Goal: Information Seeking & Learning: Understand process/instructions

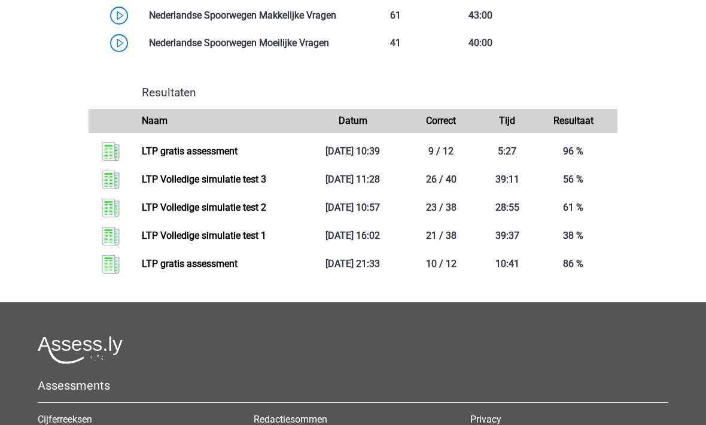
scroll to position [1032, 0]
click at [183, 185] on link "LTP Volledige simulatie test 3" at bounding box center [204, 179] width 125 height 11
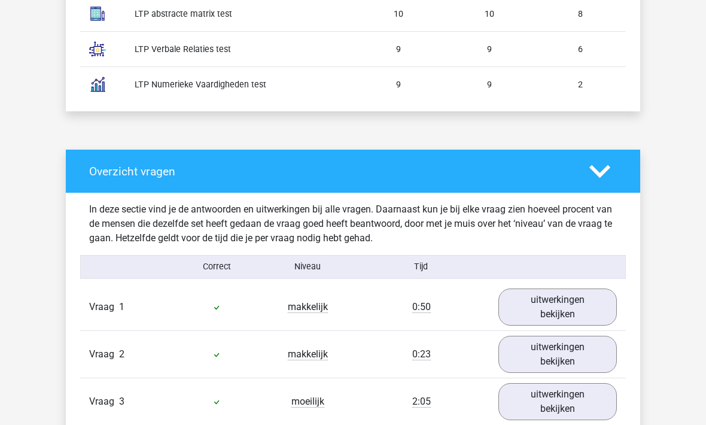
scroll to position [868, 0]
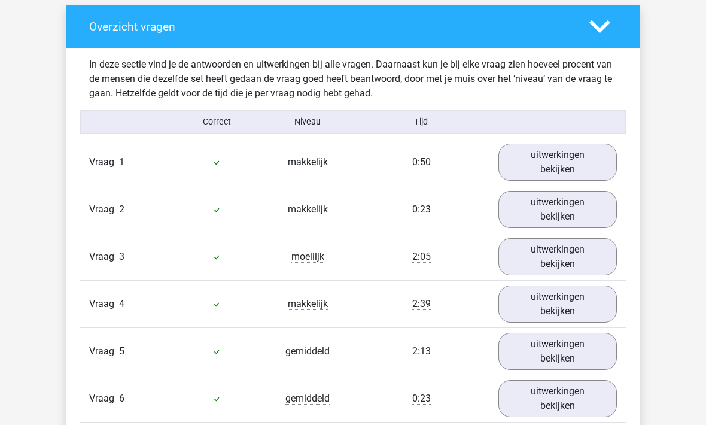
click at [587, 157] on link "uitwerkingen bekijken" at bounding box center [558, 162] width 119 height 37
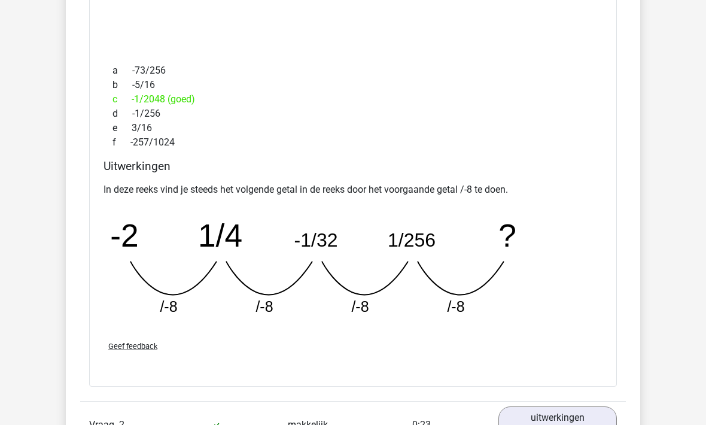
scroll to position [1369, 0]
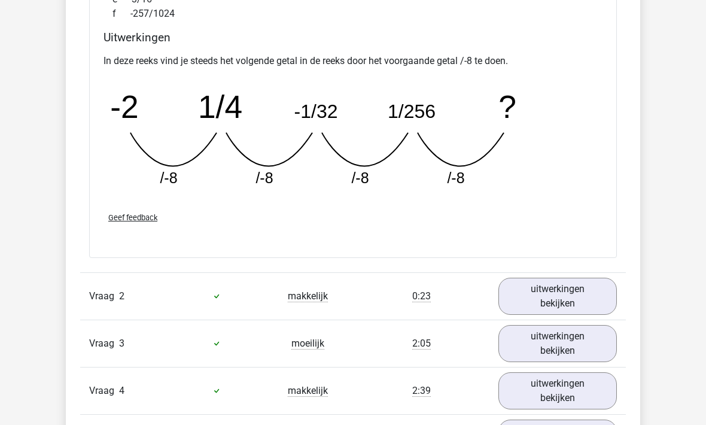
click at [584, 278] on link "uitwerkingen bekijken" at bounding box center [558, 296] width 119 height 37
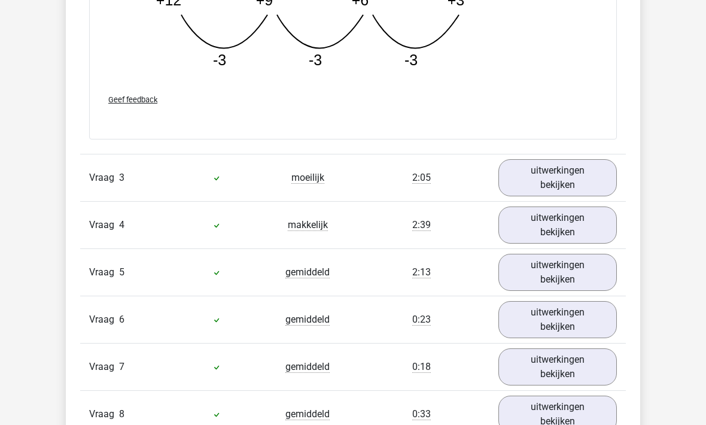
scroll to position [2140, 0]
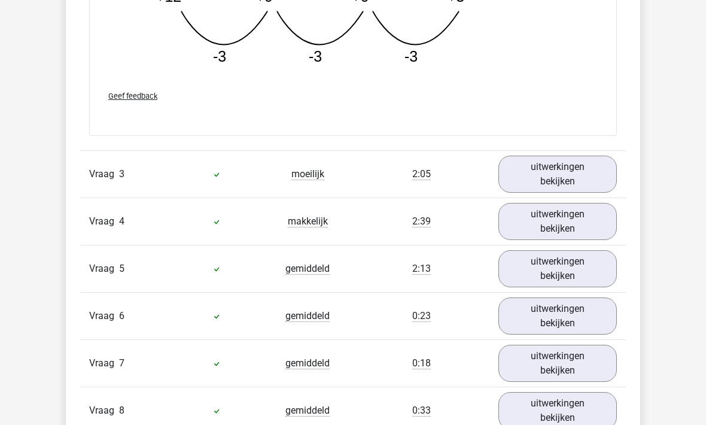
click at [529, 174] on link "uitwerkingen bekijken" at bounding box center [558, 174] width 119 height 37
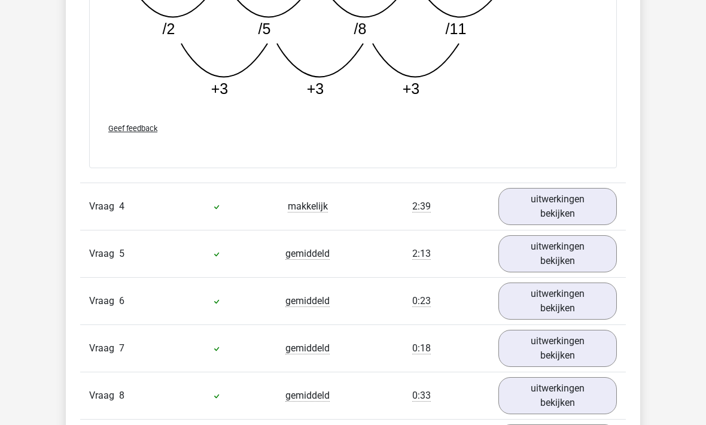
click at [514, 200] on link "uitwerkingen bekijken" at bounding box center [558, 207] width 119 height 37
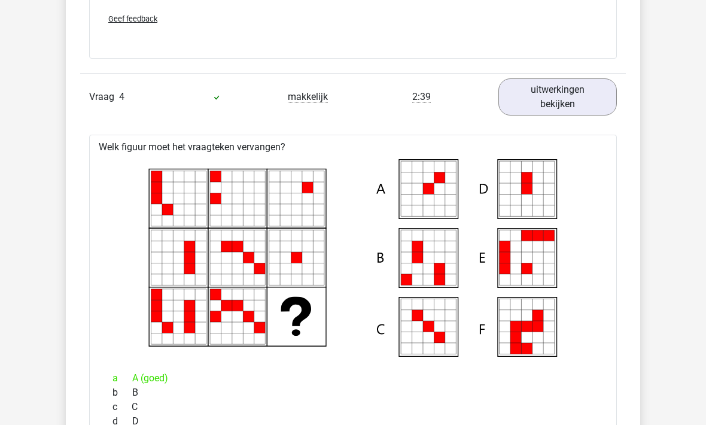
scroll to position [2866, 0]
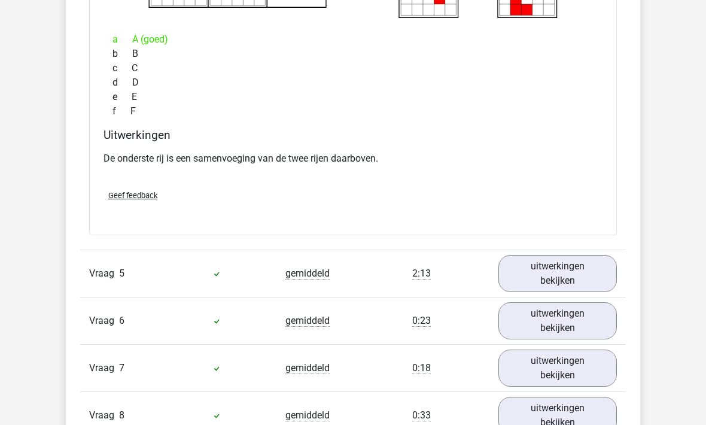
click at [535, 282] on link "uitwerkingen bekijken" at bounding box center [558, 274] width 119 height 37
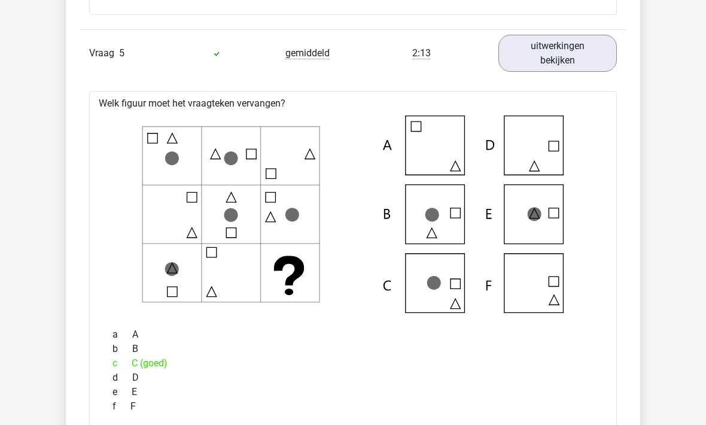
scroll to position [3476, 0]
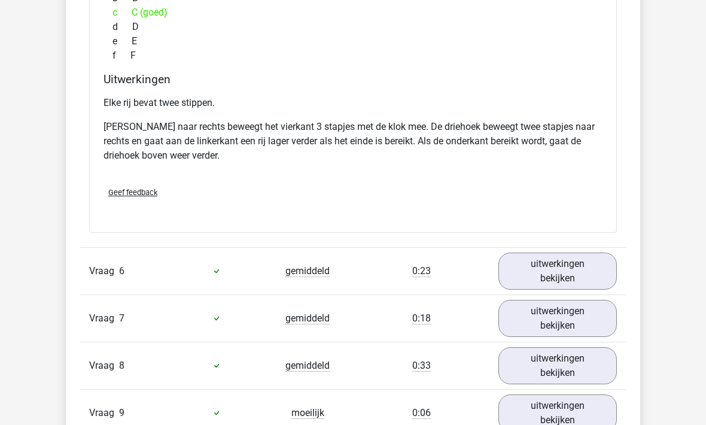
click at [539, 265] on link "uitwerkingen bekijken" at bounding box center [558, 271] width 119 height 37
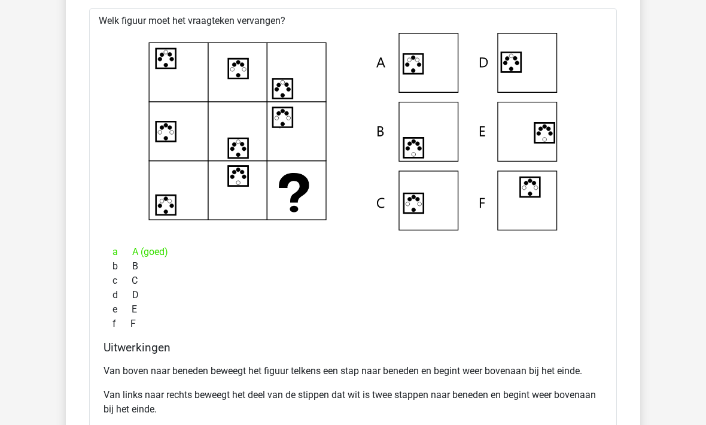
scroll to position [4075, 0]
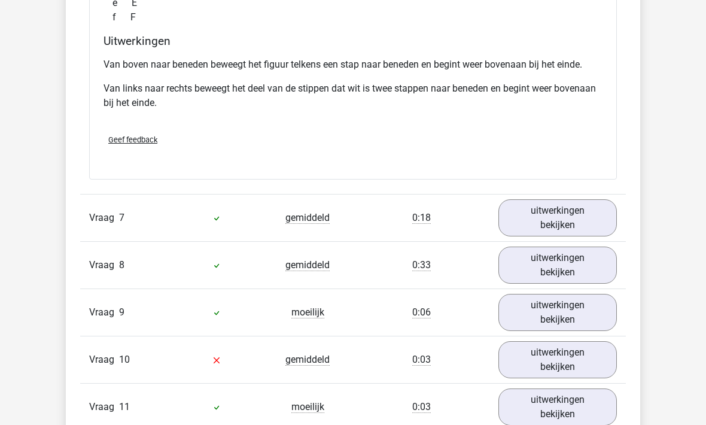
click at [553, 217] on link "uitwerkingen bekijken" at bounding box center [558, 218] width 119 height 37
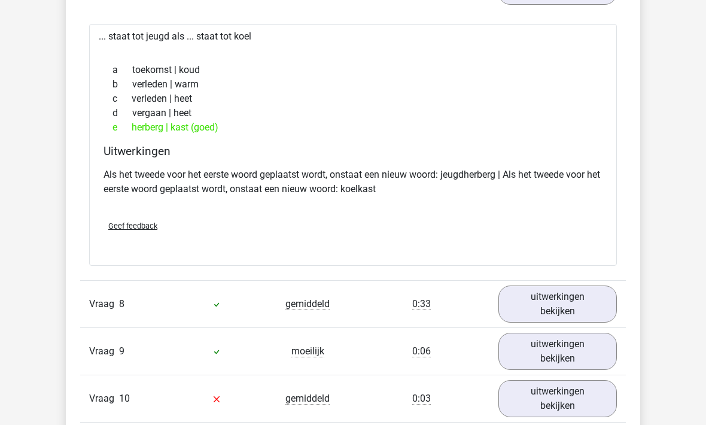
scroll to position [4640, 0]
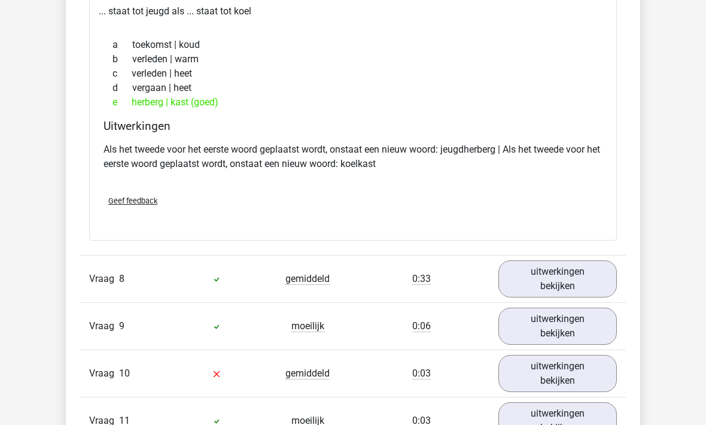
click at [546, 264] on link "uitwerkingen bekijken" at bounding box center [558, 278] width 119 height 37
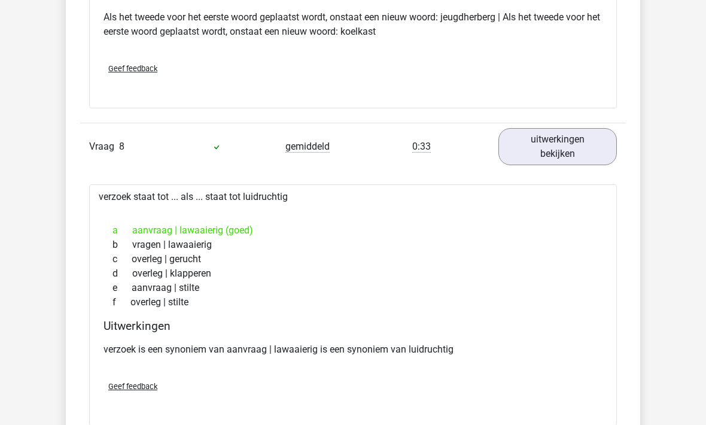
scroll to position [4892, 0]
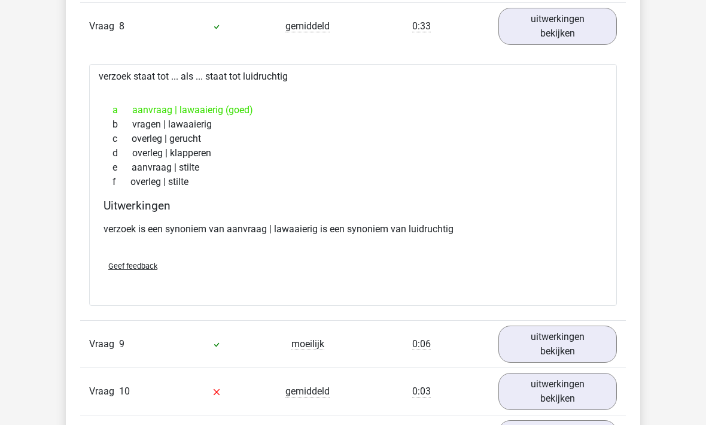
click at [523, 347] on link "uitwerkingen bekijken" at bounding box center [558, 344] width 119 height 37
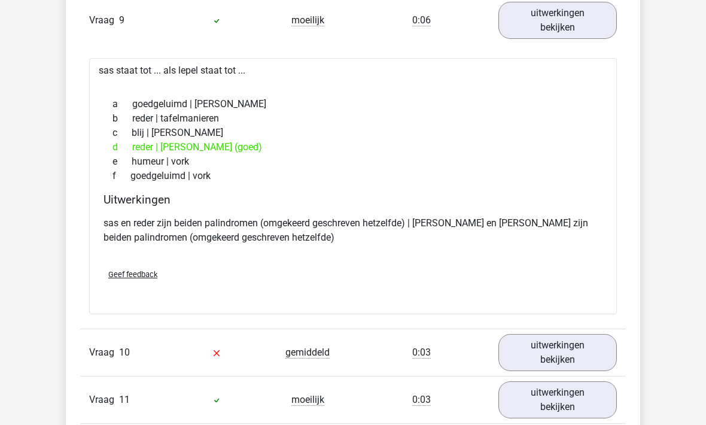
scroll to position [5216, 0]
click at [539, 356] on link "uitwerkingen bekijken" at bounding box center [558, 352] width 119 height 37
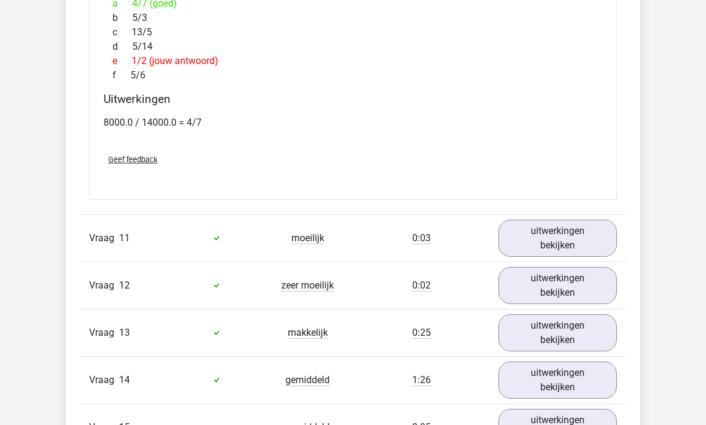
click at [527, 286] on link "uitwerkingen bekijken" at bounding box center [558, 286] width 119 height 37
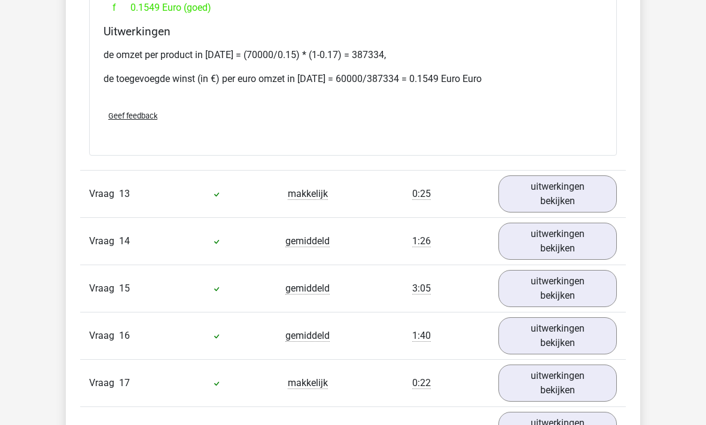
click at [527, 190] on link "uitwerkingen bekijken" at bounding box center [558, 194] width 119 height 37
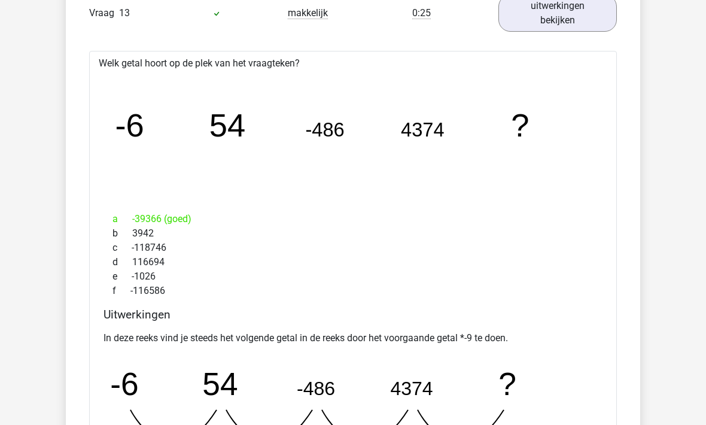
scroll to position [7083, 0]
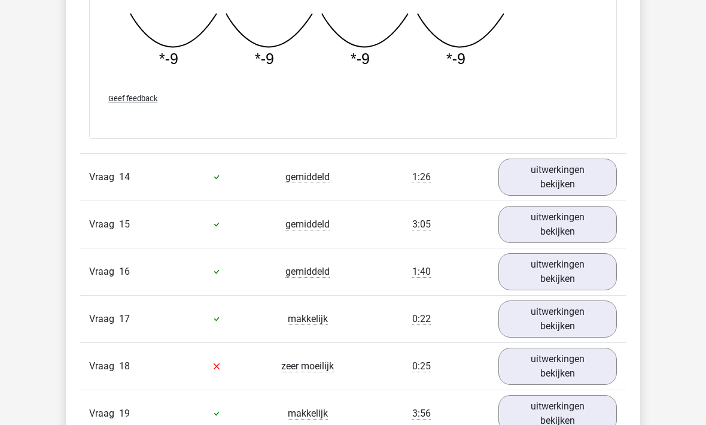
click at [499, 171] on link "uitwerkingen bekijken" at bounding box center [558, 177] width 119 height 37
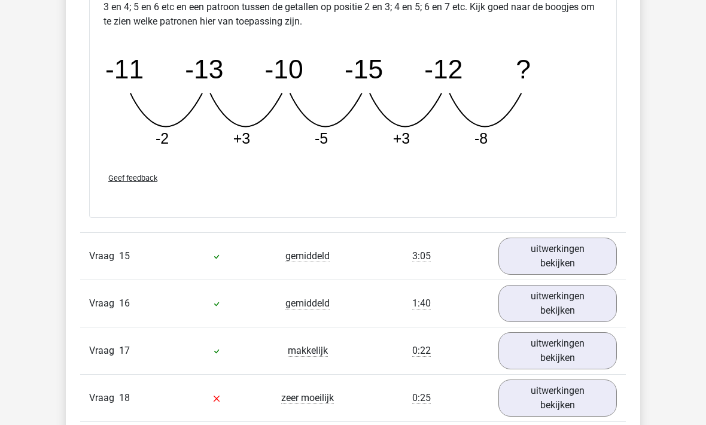
scroll to position [8027, 0]
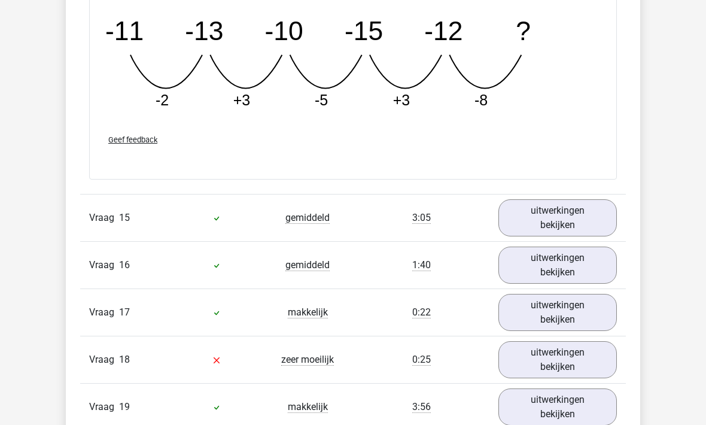
click at [533, 204] on link "uitwerkingen bekijken" at bounding box center [558, 217] width 119 height 37
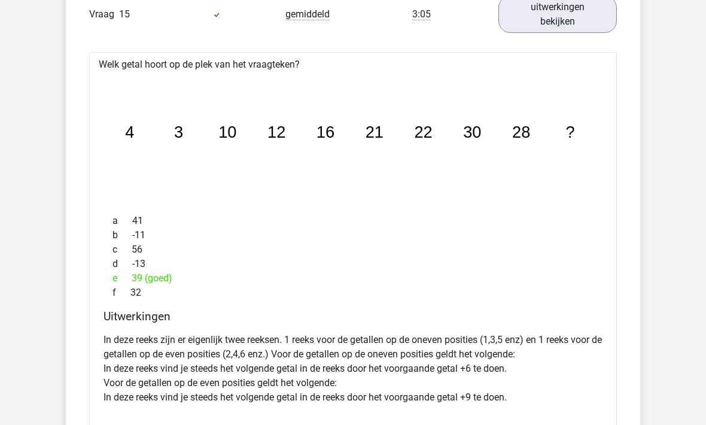
scroll to position [8249, 0]
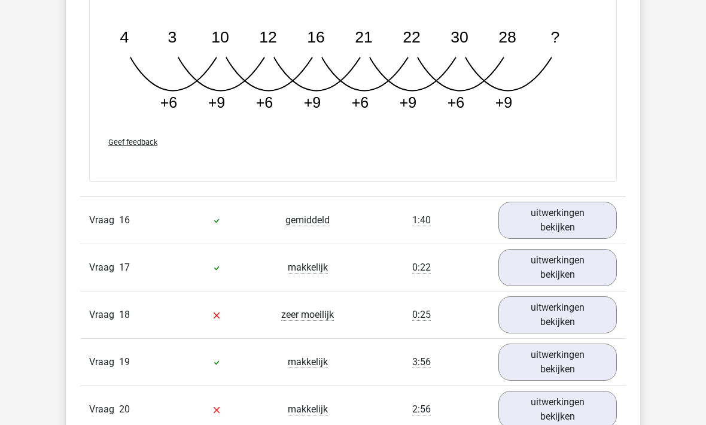
click at [550, 222] on link "uitwerkingen bekijken" at bounding box center [558, 220] width 119 height 37
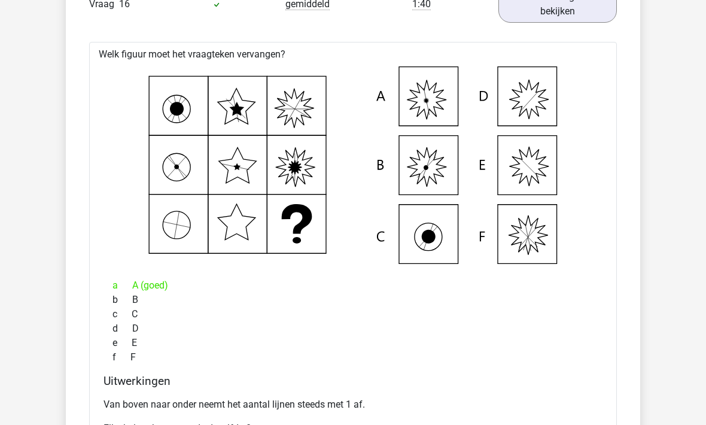
scroll to position [8867, 0]
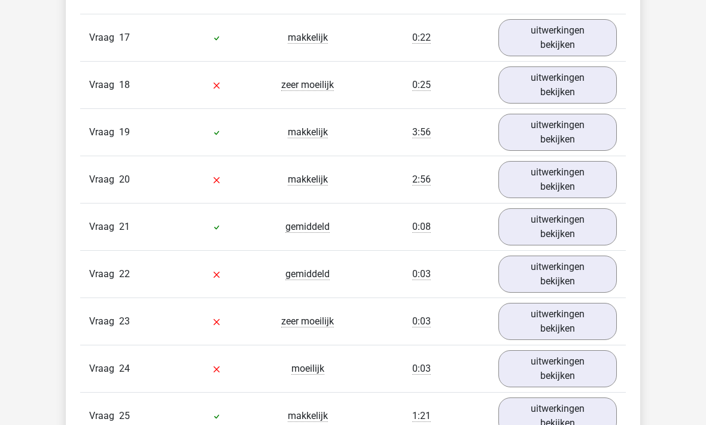
click at [552, 32] on link "uitwerkingen bekijken" at bounding box center [558, 38] width 119 height 37
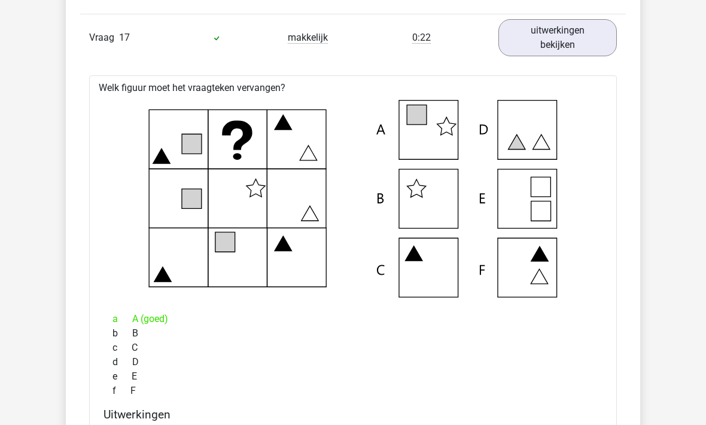
scroll to position [9412, 0]
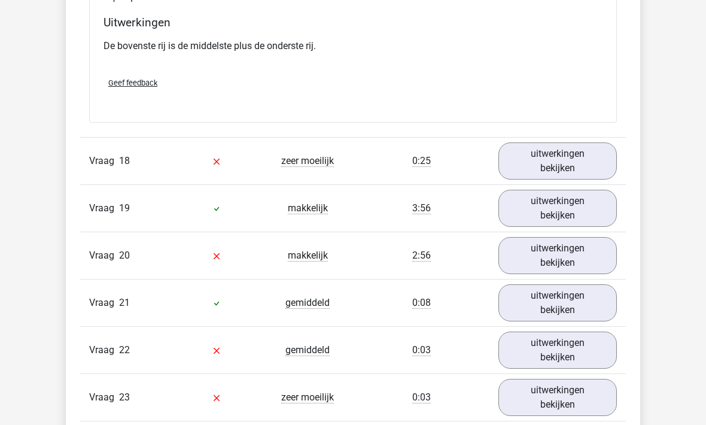
click at [534, 154] on link "uitwerkingen bekijken" at bounding box center [558, 161] width 119 height 37
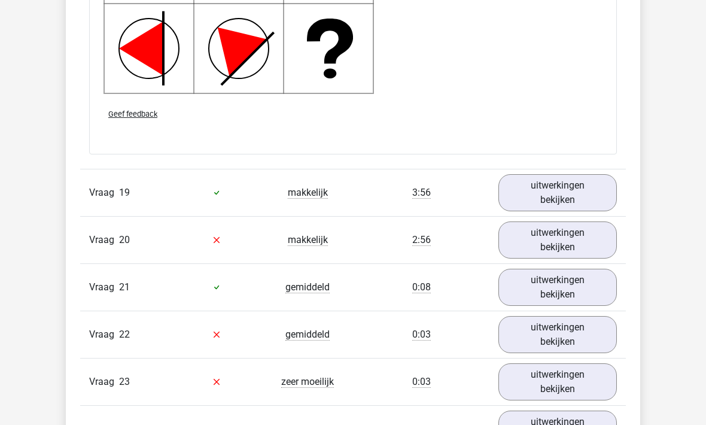
scroll to position [10612, 0]
click at [539, 174] on link "uitwerkingen bekijken" at bounding box center [558, 192] width 119 height 37
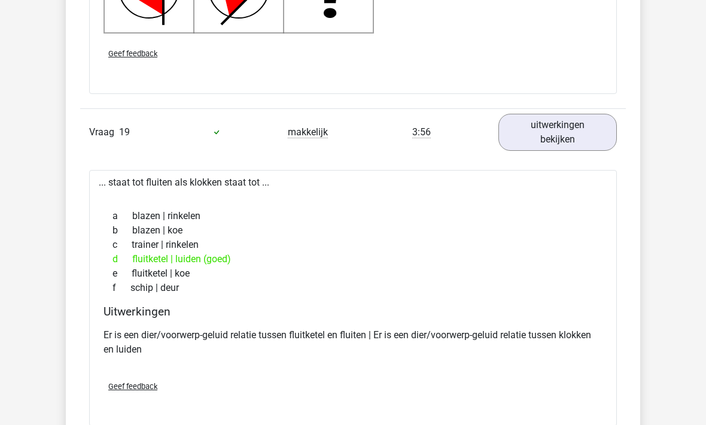
scroll to position [10671, 0]
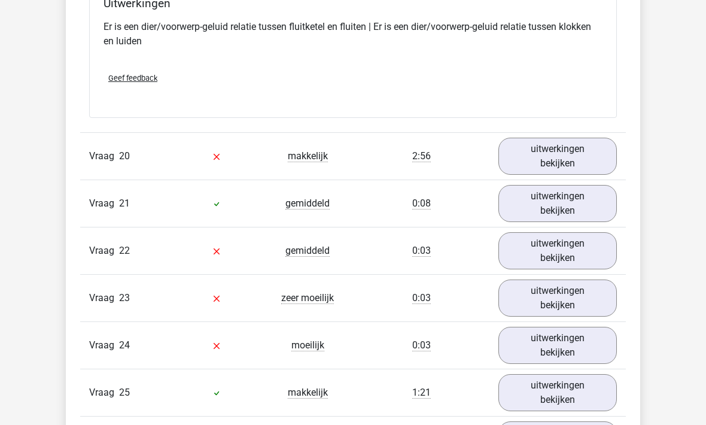
click at [541, 159] on link "uitwerkingen bekijken" at bounding box center [558, 156] width 119 height 37
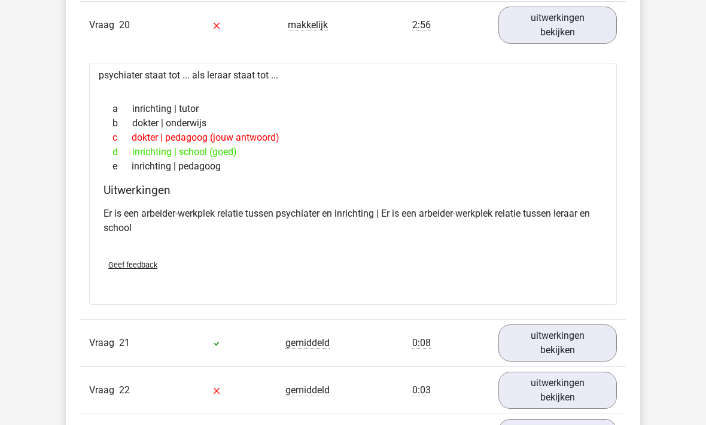
scroll to position [11126, 0]
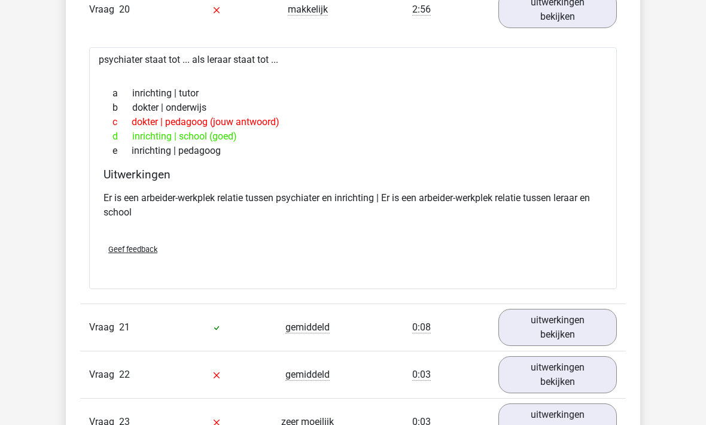
click at [122, 238] on div "Geef feedback" at bounding box center [353, 250] width 509 height 31
click at [538, 320] on link "uitwerkingen bekijken" at bounding box center [558, 328] width 119 height 37
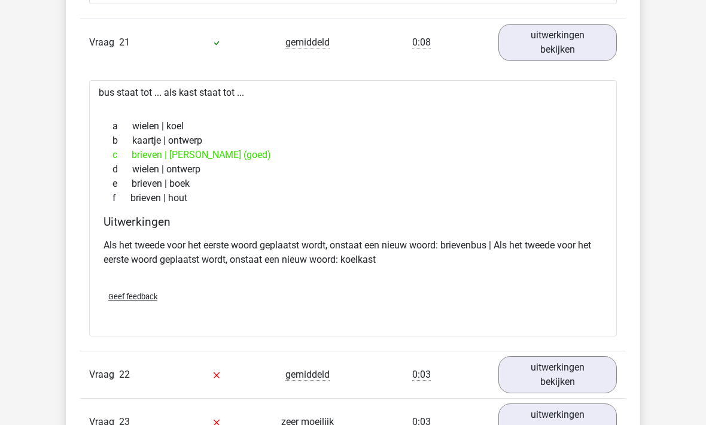
scroll to position [11464, 0]
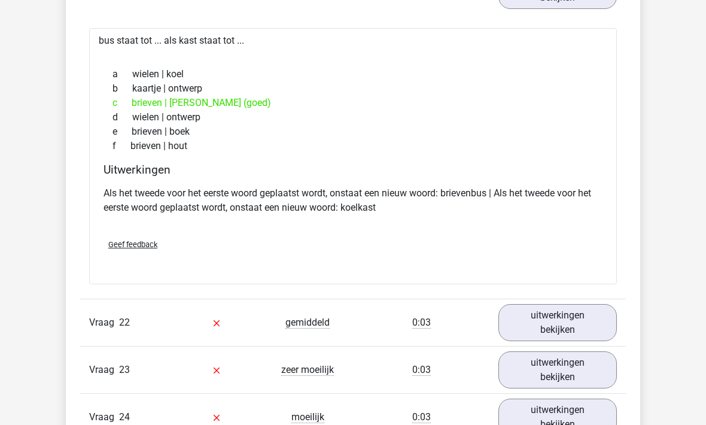
click at [540, 320] on link "uitwerkingen bekijken" at bounding box center [558, 322] width 119 height 37
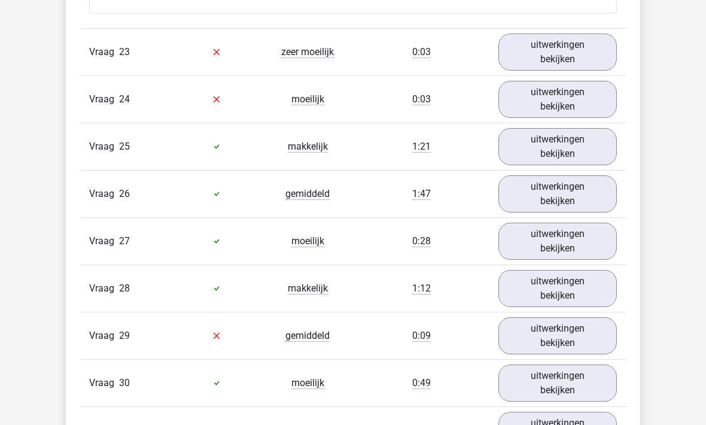
click at [532, 134] on link "uitwerkingen bekijken" at bounding box center [558, 147] width 119 height 37
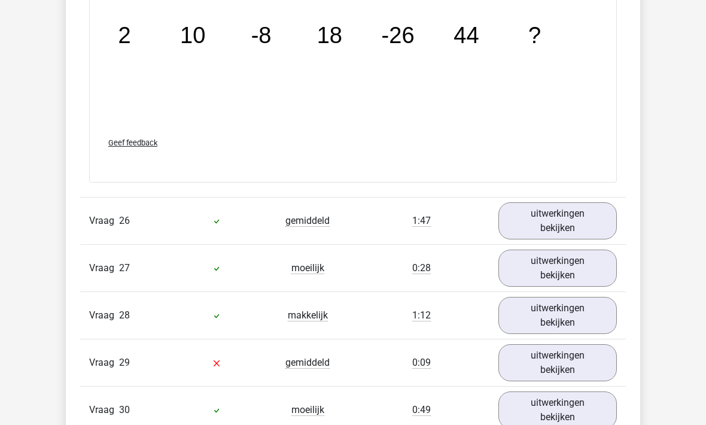
scroll to position [13030, 0]
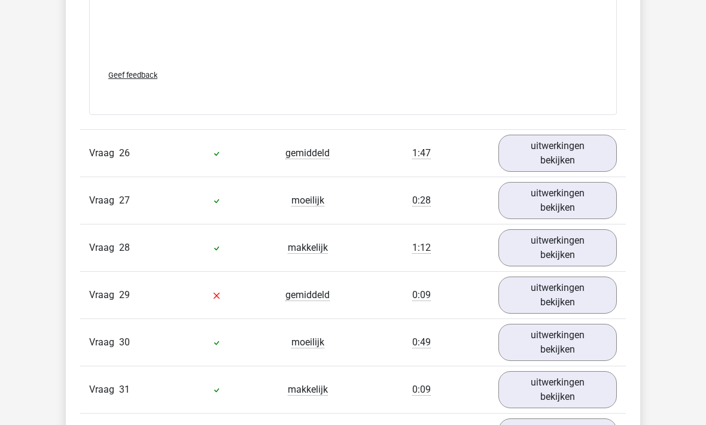
click at [530, 166] on link "uitwerkingen bekijken" at bounding box center [558, 153] width 119 height 37
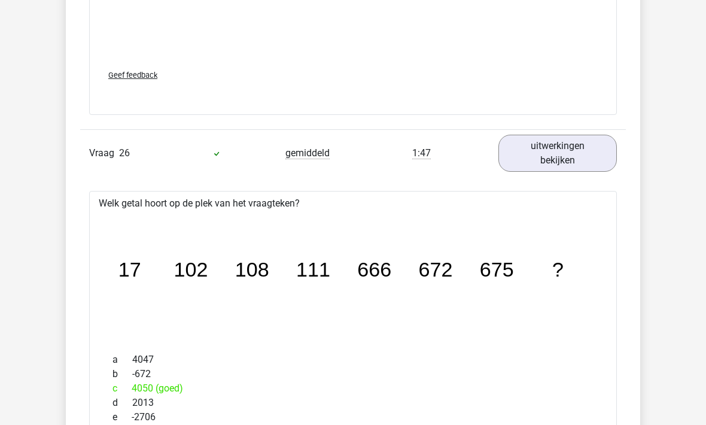
click at [540, 156] on link "uitwerkingen bekijken" at bounding box center [558, 153] width 119 height 37
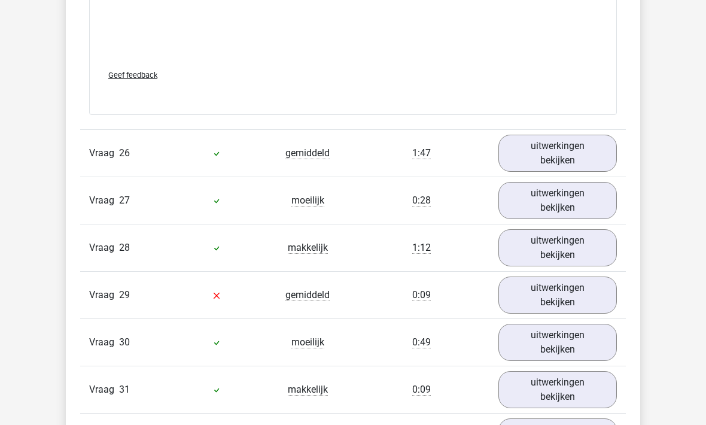
click at [540, 145] on link "uitwerkingen bekijken" at bounding box center [558, 153] width 119 height 37
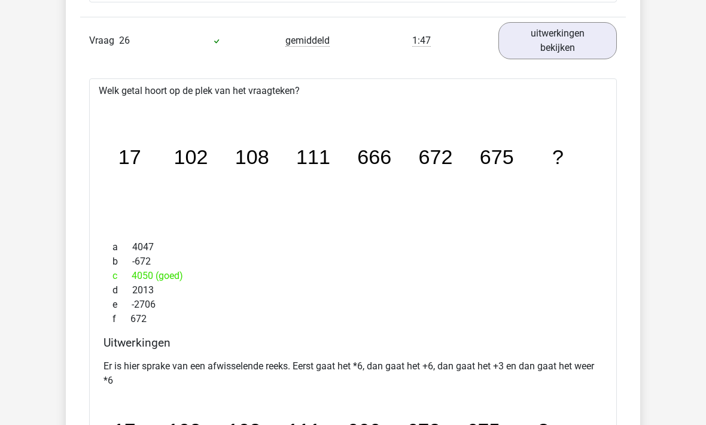
scroll to position [13145, 0]
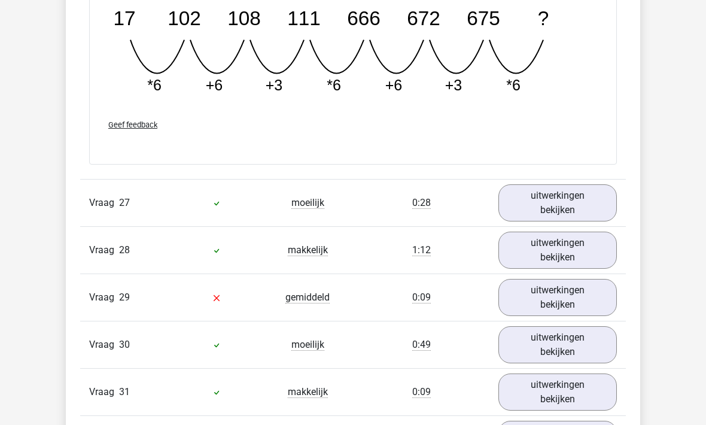
click at [537, 196] on link "uitwerkingen bekijken" at bounding box center [558, 203] width 119 height 37
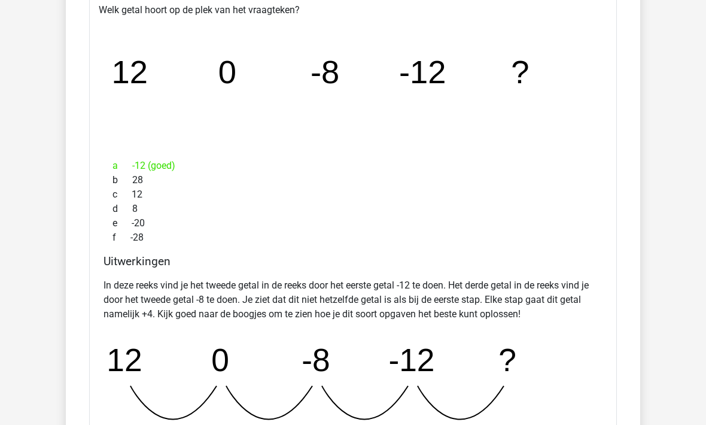
scroll to position [13794, 0]
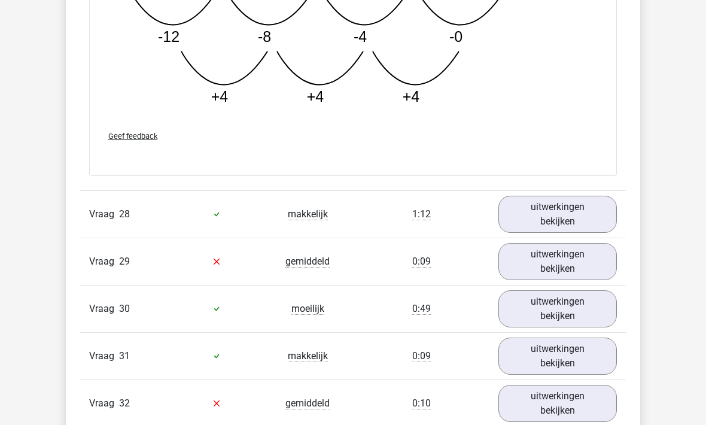
click at [543, 219] on link "uitwerkingen bekijken" at bounding box center [558, 214] width 119 height 37
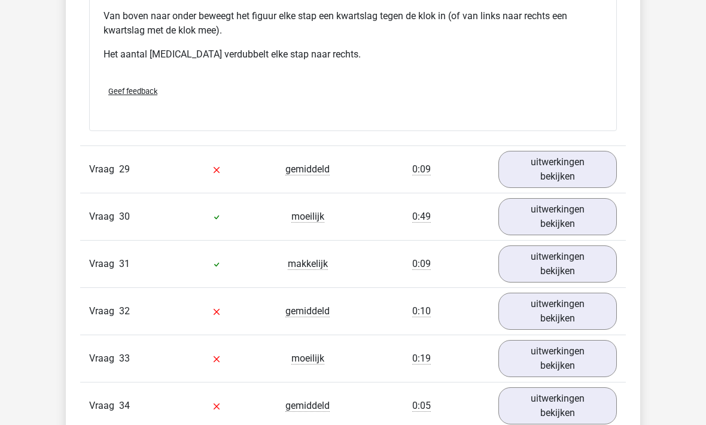
scroll to position [14808, 0]
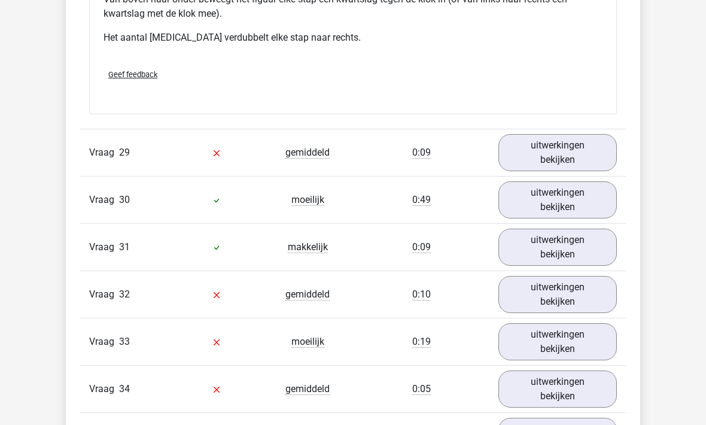
click at [530, 139] on link "uitwerkingen bekijken" at bounding box center [558, 152] width 119 height 37
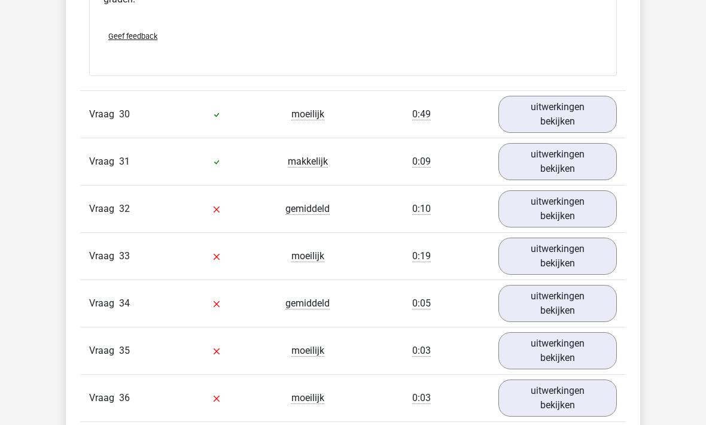
scroll to position [15418, 0]
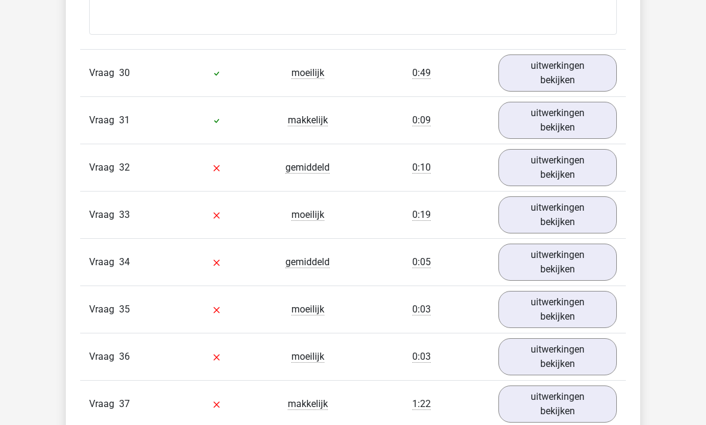
click at [551, 66] on link "uitwerkingen bekijken" at bounding box center [558, 72] width 119 height 37
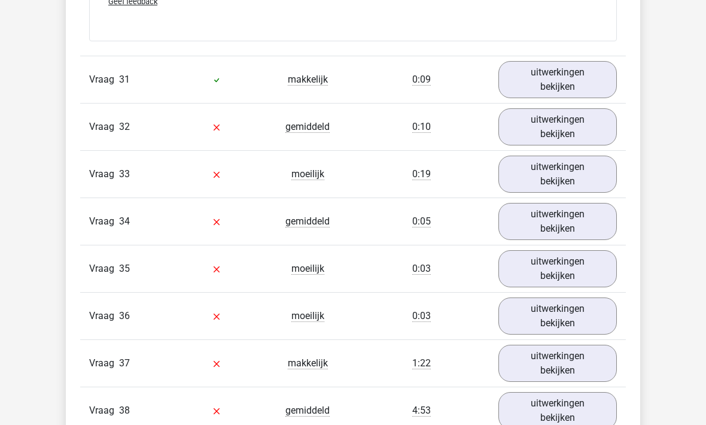
scroll to position [15989, 0]
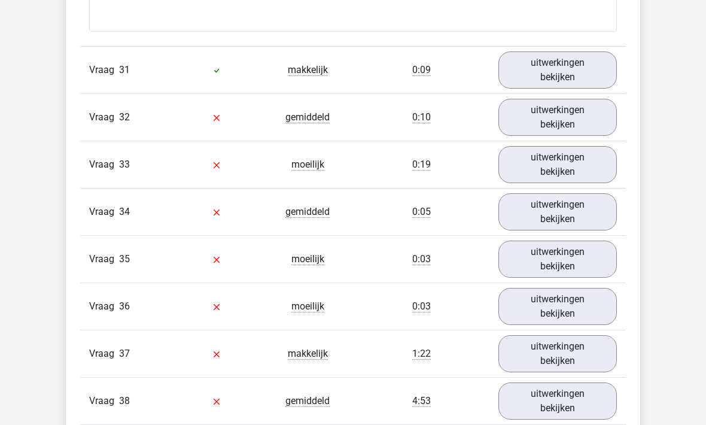
click at [555, 65] on link "uitwerkingen bekijken" at bounding box center [558, 69] width 119 height 37
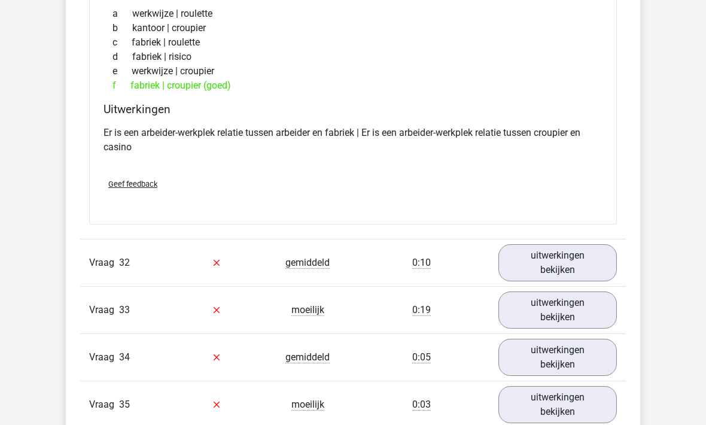
scroll to position [16171, 0]
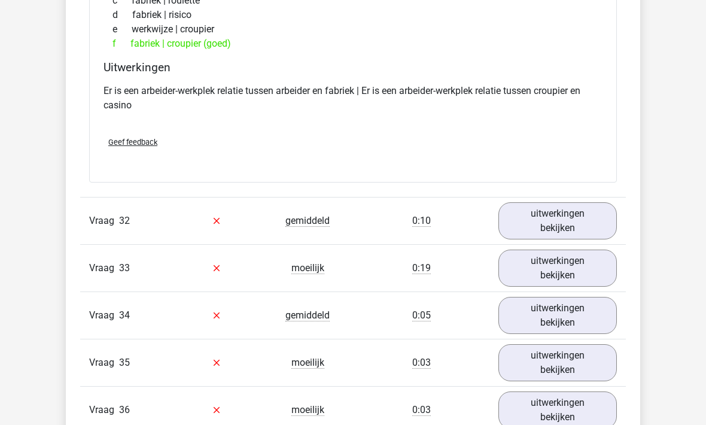
click at [572, 214] on link "uitwerkingen bekijken" at bounding box center [558, 220] width 119 height 37
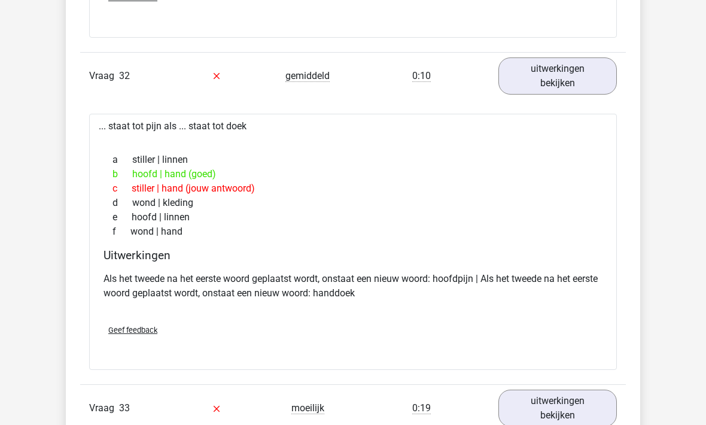
scroll to position [16361, 0]
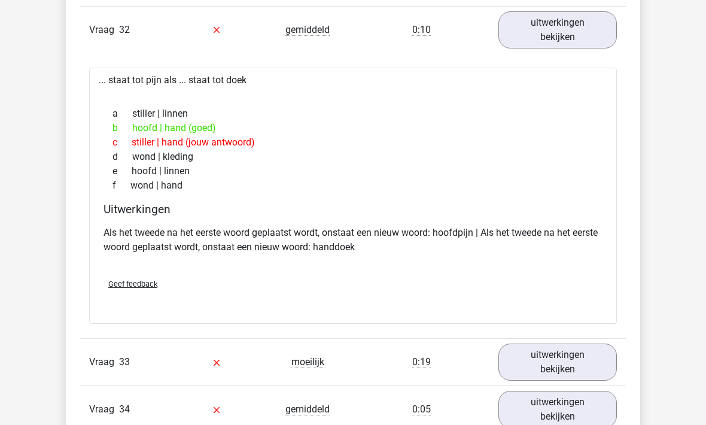
click at [547, 353] on link "uitwerkingen bekijken" at bounding box center [558, 362] width 119 height 37
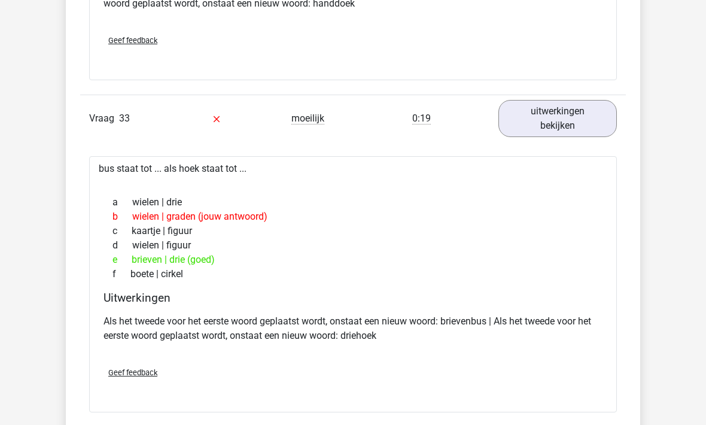
scroll to position [16639, 0]
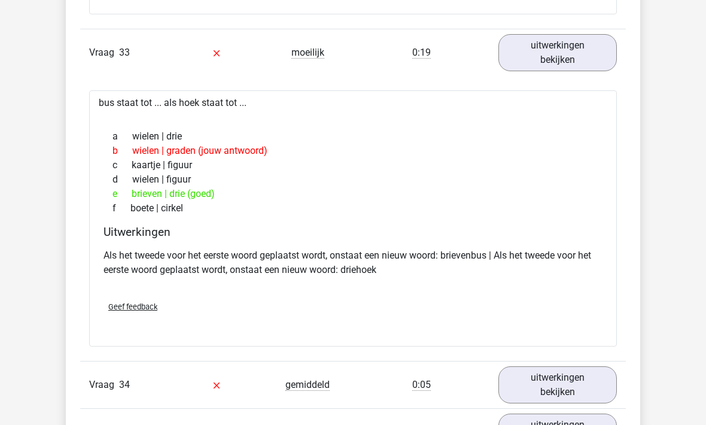
click at [545, 386] on link "uitwerkingen bekijken" at bounding box center [558, 384] width 119 height 37
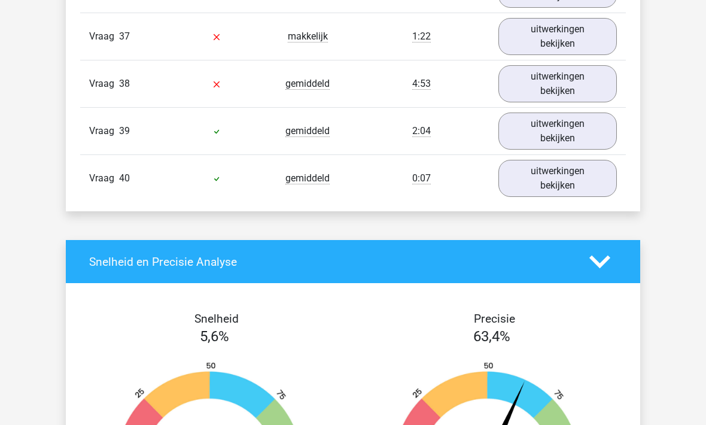
click at [550, 41] on link "uitwerkingen bekijken" at bounding box center [558, 37] width 119 height 37
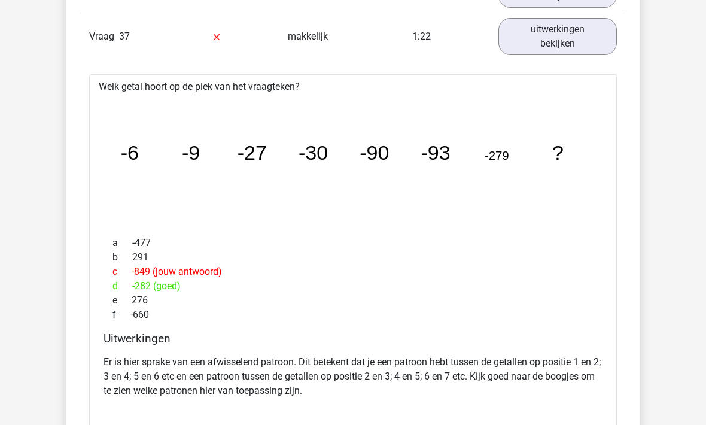
scroll to position [17842, 0]
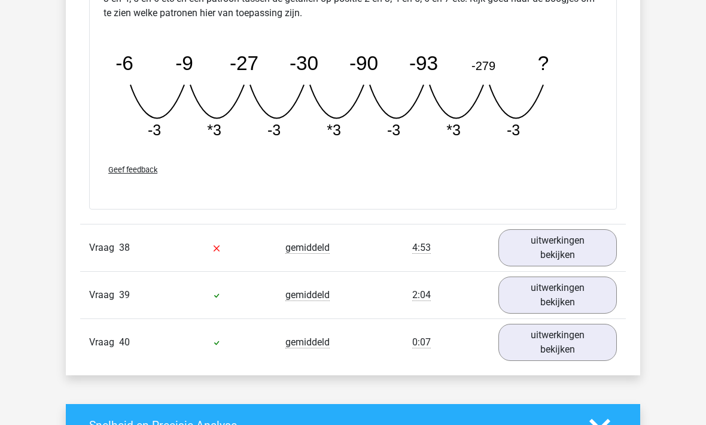
click at [526, 236] on link "uitwerkingen bekijken" at bounding box center [558, 248] width 119 height 37
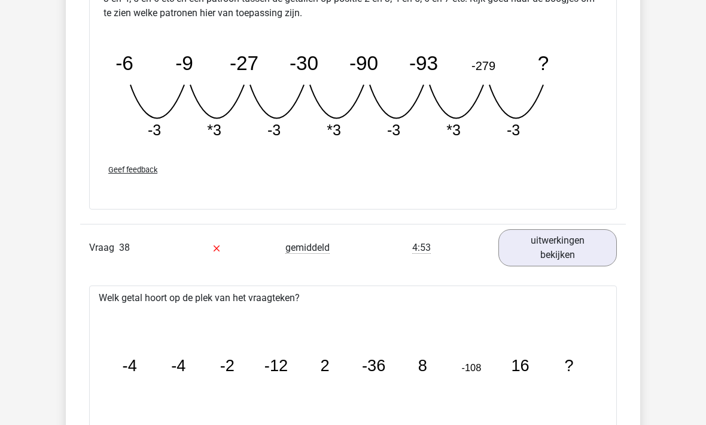
click at [122, 165] on span "Geef feedback" at bounding box center [132, 169] width 49 height 9
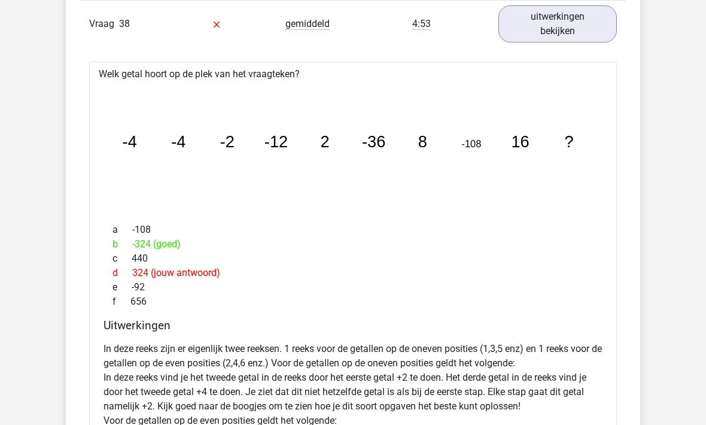
scroll to position [18493, 0]
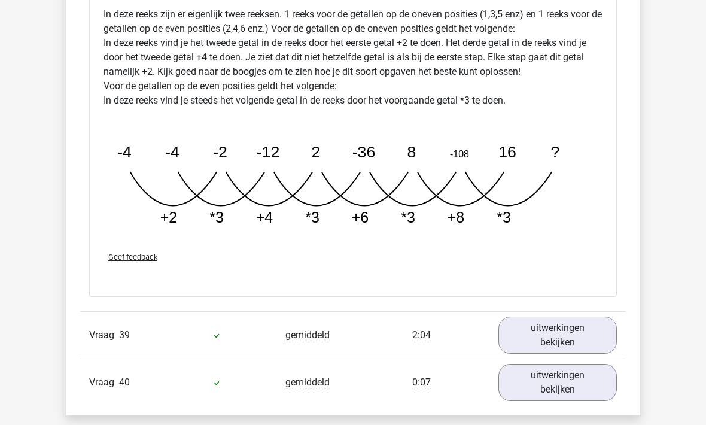
click at [536, 327] on link "uitwerkingen bekijken" at bounding box center [558, 335] width 119 height 37
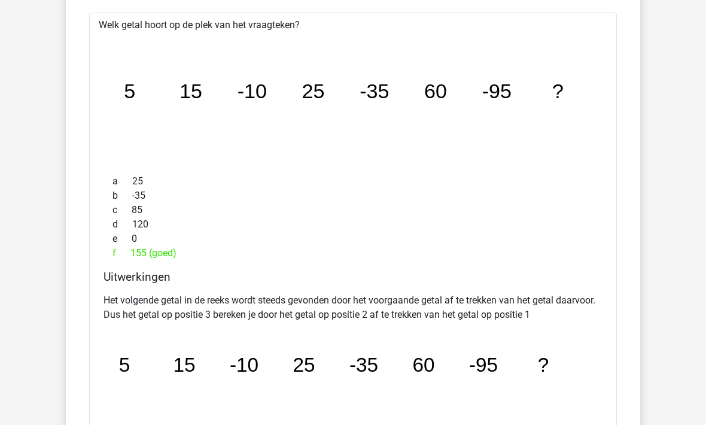
scroll to position [19187, 0]
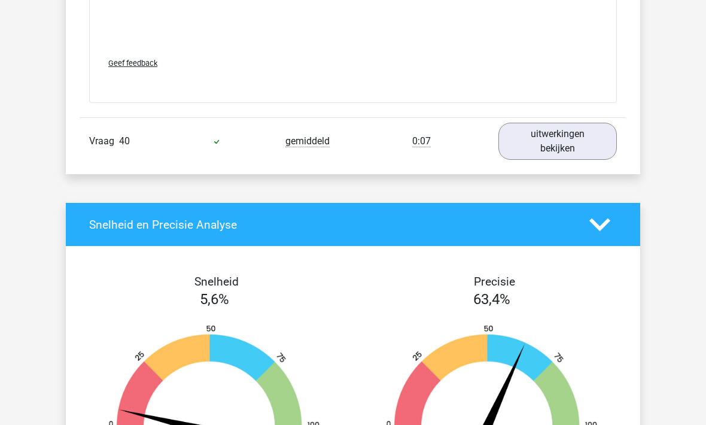
click at [546, 138] on link "uitwerkingen bekijken" at bounding box center [558, 141] width 119 height 37
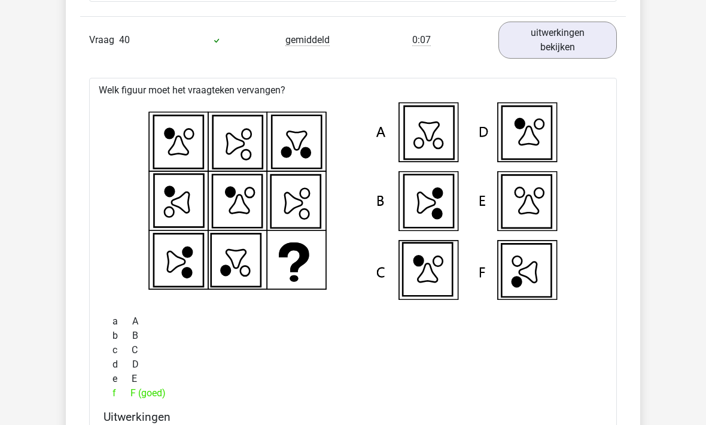
scroll to position [19694, 0]
